Goal: Task Accomplishment & Management: Manage account settings

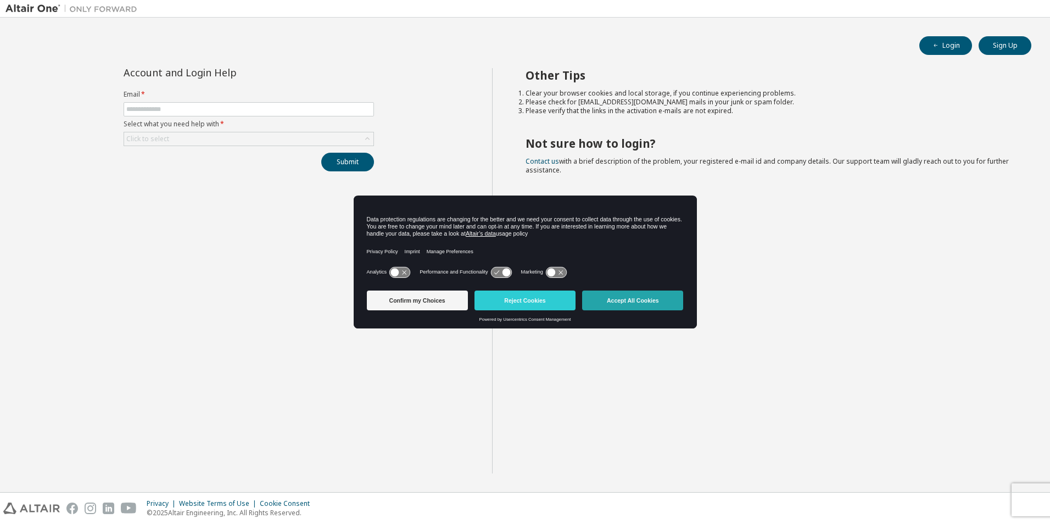
click at [602, 306] on button "Accept All Cookies" at bounding box center [632, 300] width 101 height 20
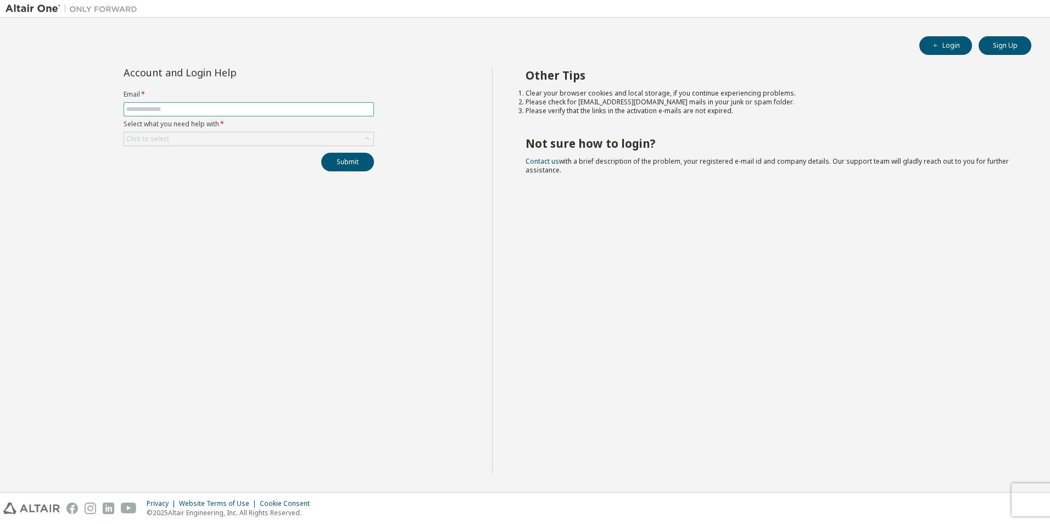
click at [209, 107] on input "text" at bounding box center [248, 109] width 245 height 9
type input "**********"
click at [231, 141] on div "Click to select" at bounding box center [248, 138] width 249 height 13
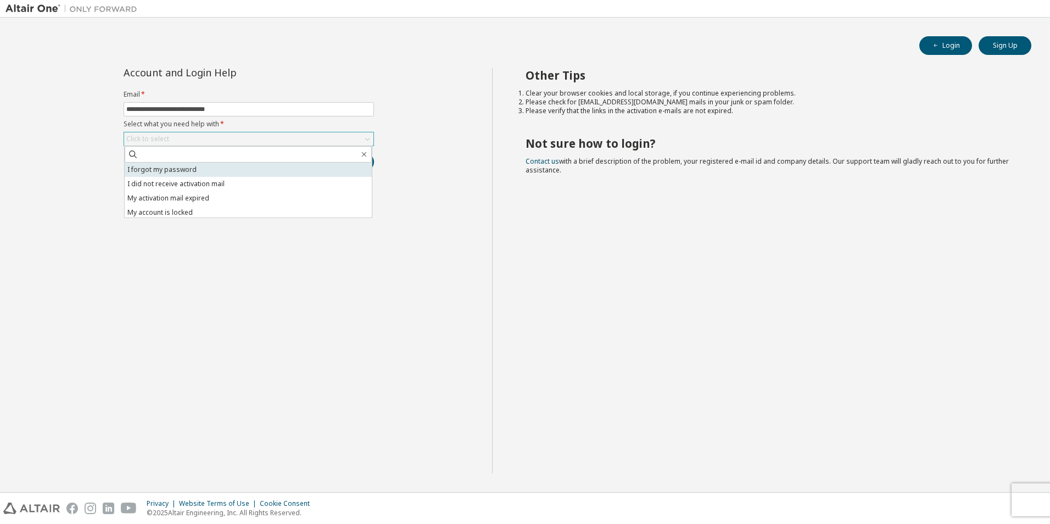
click at [209, 172] on li "I forgot my password" at bounding box center [248, 170] width 247 height 14
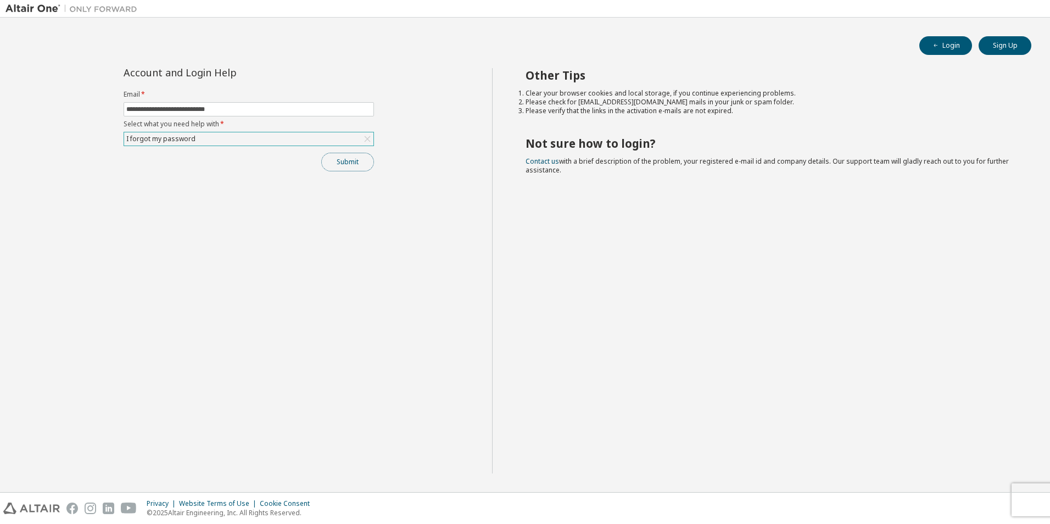
click at [346, 168] on button "Submit" at bounding box center [347, 162] width 53 height 19
